Goal: Navigation & Orientation: Find specific page/section

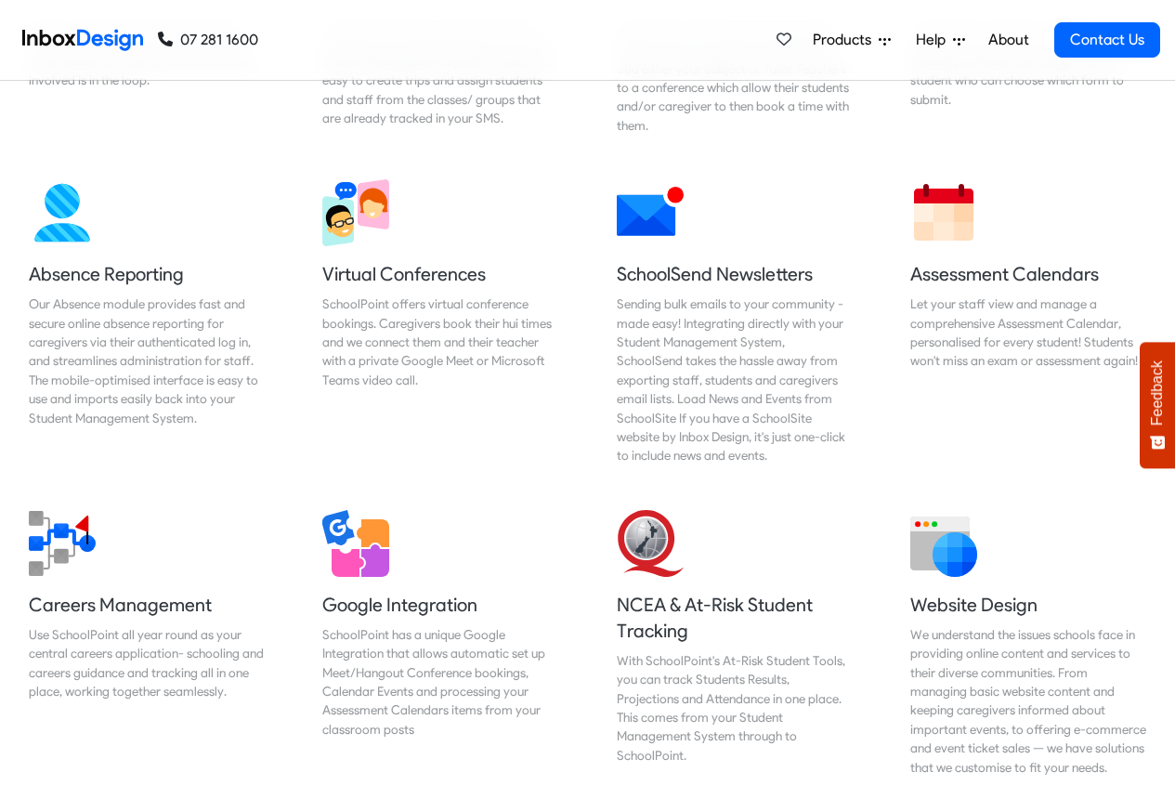
scroll to position [1449, 0]
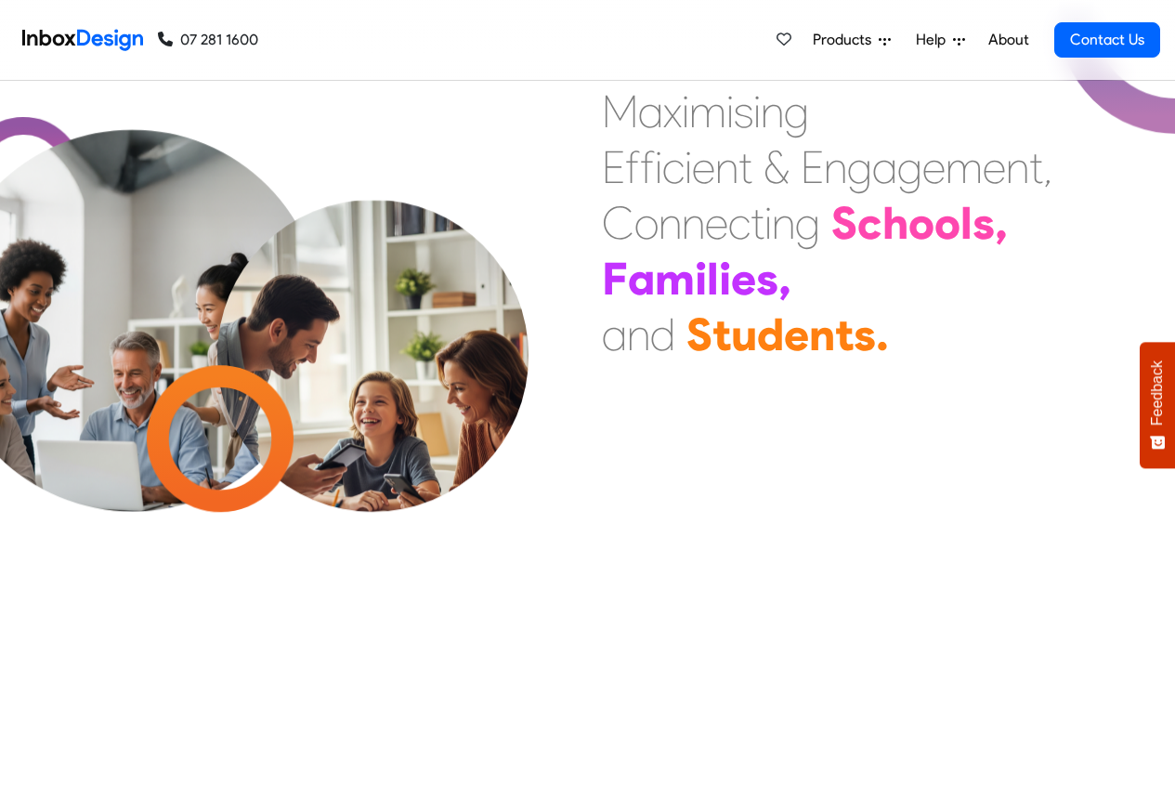
scroll to position [780, 0]
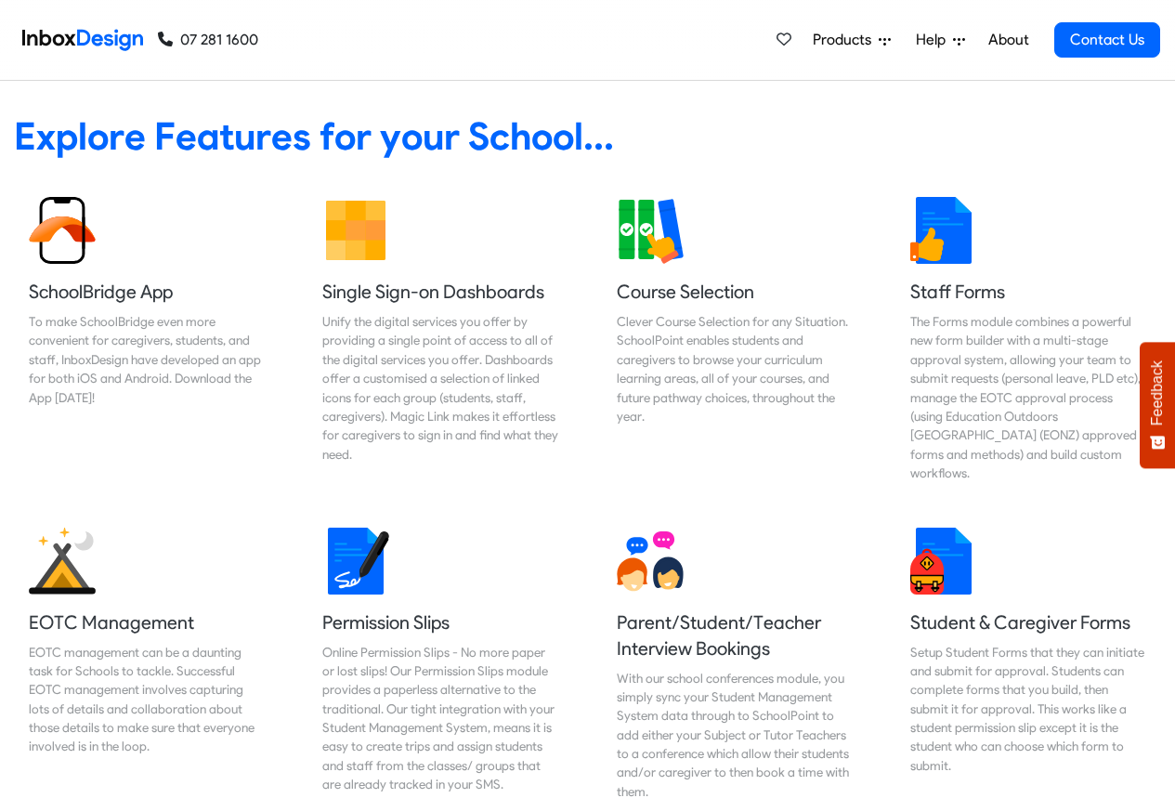
click at [862, 40] on span "Products" at bounding box center [846, 40] width 66 height 22
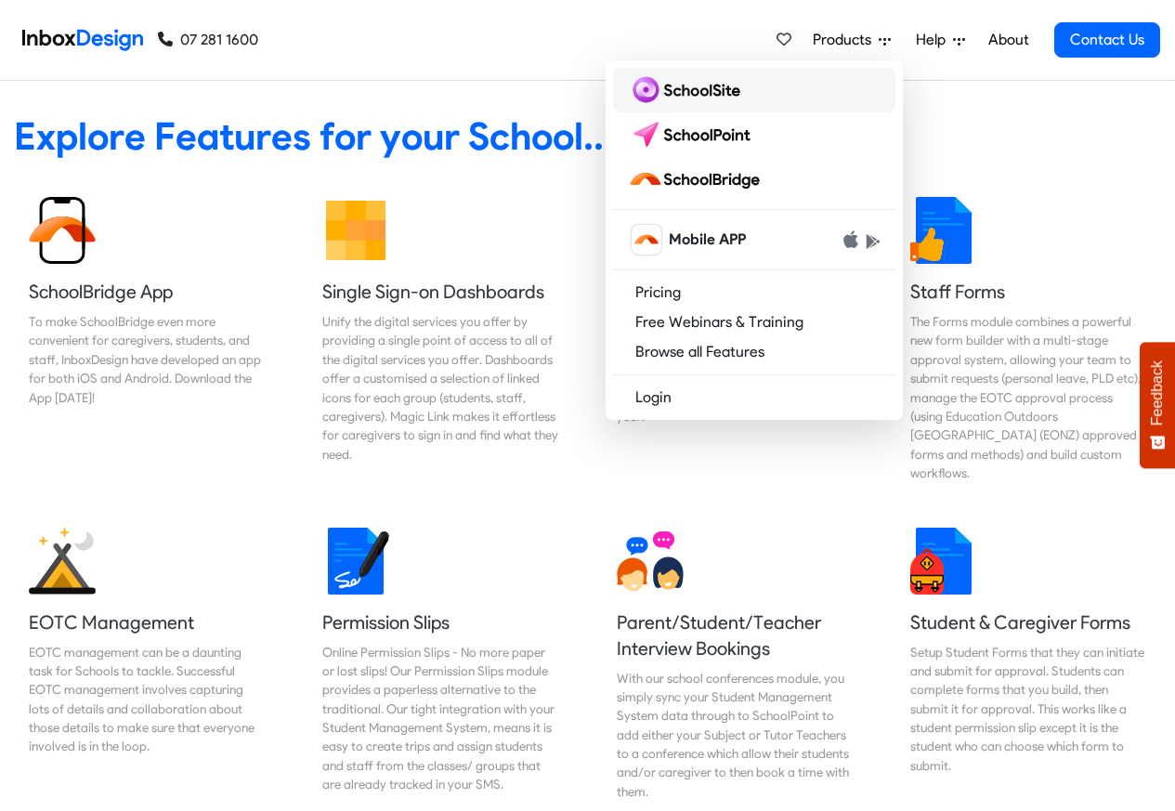
click at [678, 97] on img at bounding box center [688, 90] width 120 height 30
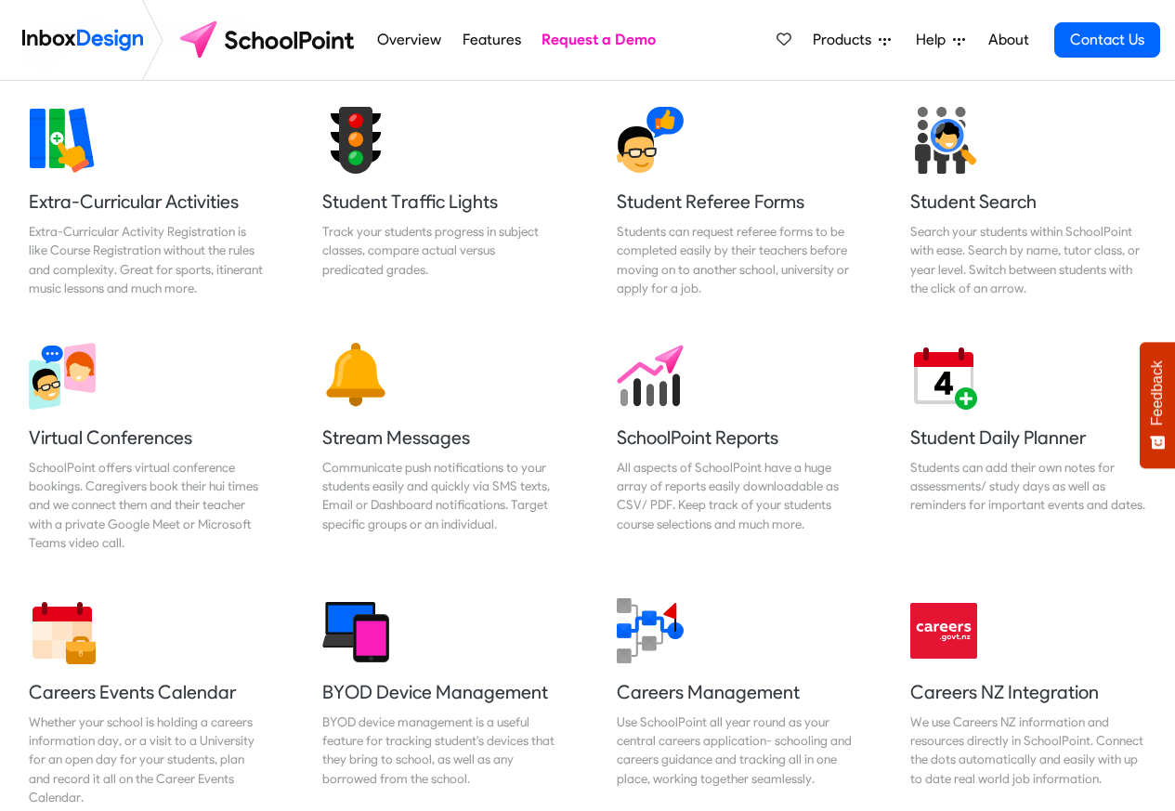
scroll to position [1337, 0]
